Goal: Transaction & Acquisition: Purchase product/service

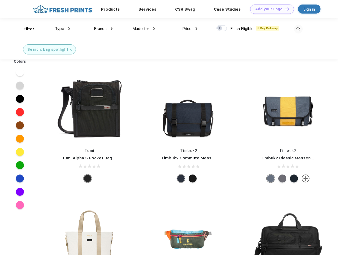
scroll to position [0, 0]
click at [270, 9] on link "Add your Logo Design Tool" at bounding box center [272, 9] width 44 height 9
click at [0, 0] on div "Design Tool" at bounding box center [0, 0] width 0 height 0
click at [285, 9] on link "Add your Logo Design Tool" at bounding box center [272, 9] width 44 height 9
click at [25, 29] on div "Filter" at bounding box center [29, 29] width 11 height 6
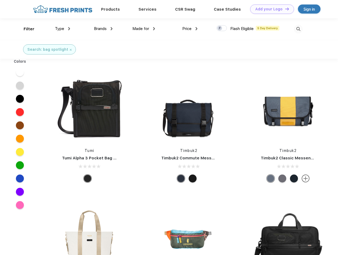
click at [63, 29] on span "Type" at bounding box center [59, 28] width 9 height 5
click at [103, 29] on span "Brands" at bounding box center [100, 28] width 13 height 5
click at [144, 29] on span "Made for" at bounding box center [140, 28] width 17 height 5
click at [190, 29] on span "Price" at bounding box center [186, 28] width 9 height 5
click at [222, 28] on div at bounding box center [221, 28] width 10 height 6
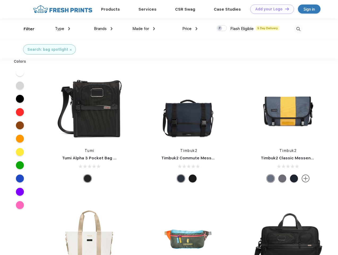
click at [220, 28] on input "checkbox" at bounding box center [217, 26] width 3 height 3
click at [298, 29] on img at bounding box center [298, 29] width 9 height 9
